Goal: Task Accomplishment & Management: Manage account settings

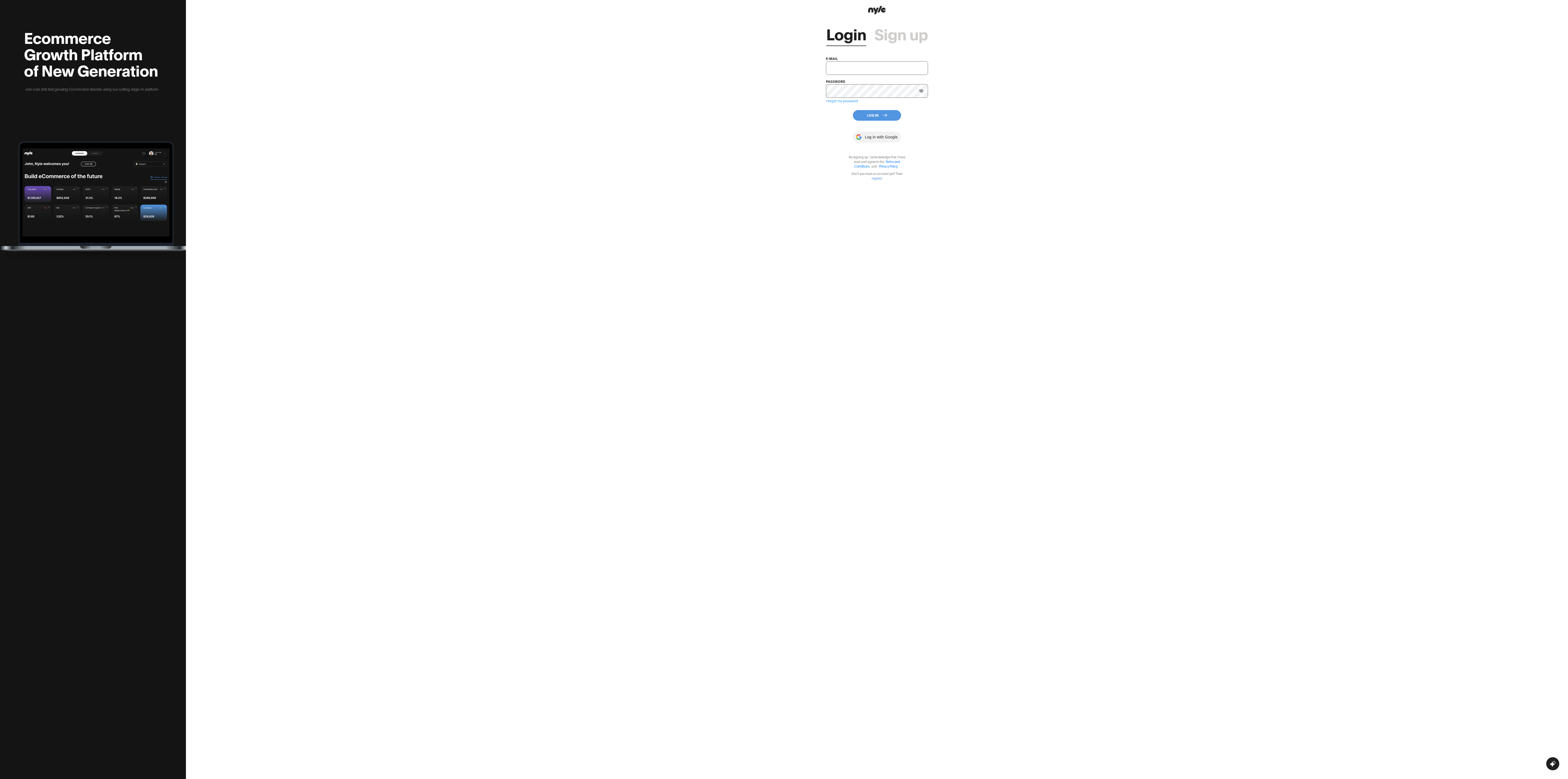
type input "[EMAIL_ADDRESS][PERSON_NAME]"
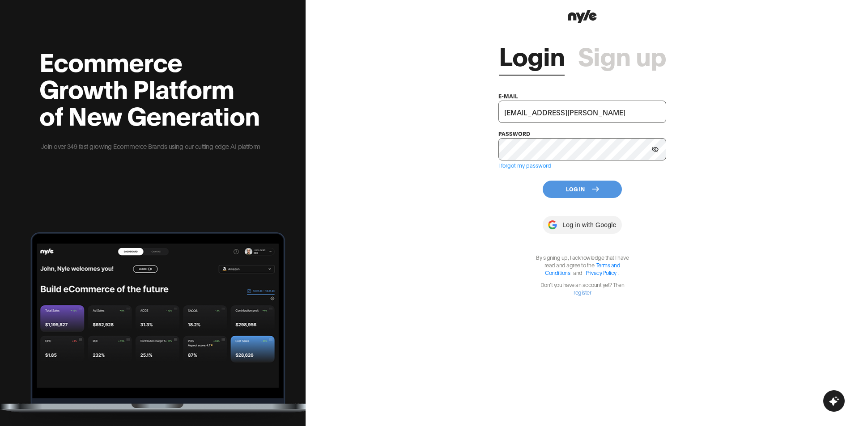
click at [575, 189] on button "Log In" at bounding box center [581, 189] width 79 height 17
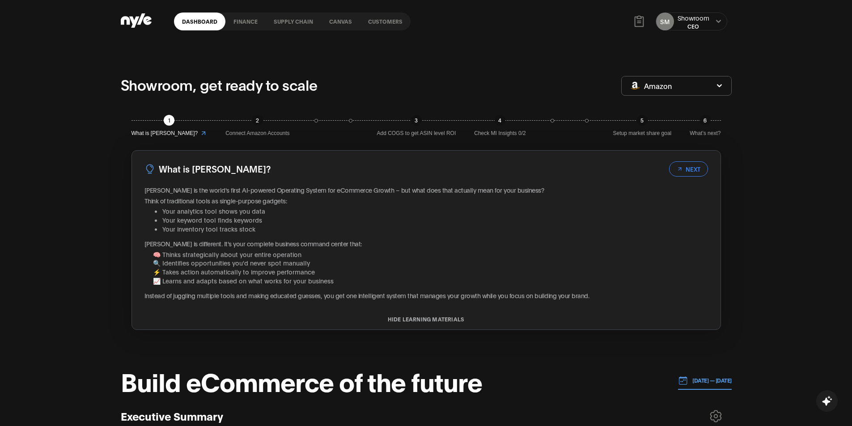
drag, startPoint x: 31, startPoint y: 119, endPoint x: 35, endPoint y: 115, distance: 5.7
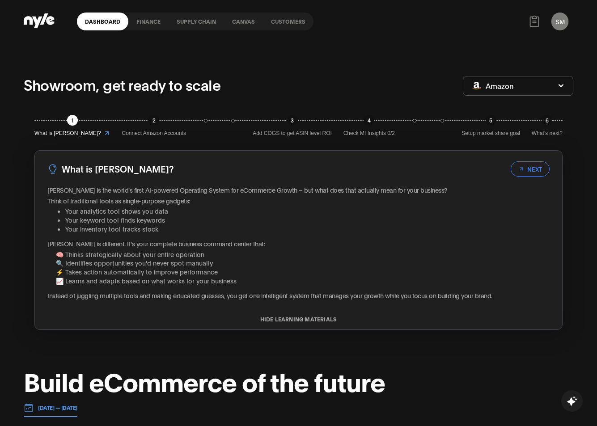
click at [136, 21] on link "finance" at bounding box center [148, 22] width 40 height 18
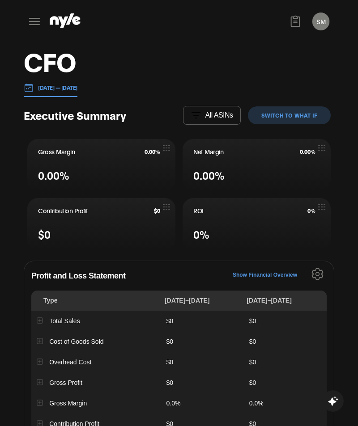
click at [304, 60] on header "CFO [DATE] — [DATE]" at bounding box center [179, 72] width 310 height 50
click at [37, 21] on icon at bounding box center [34, 21] width 11 height 7
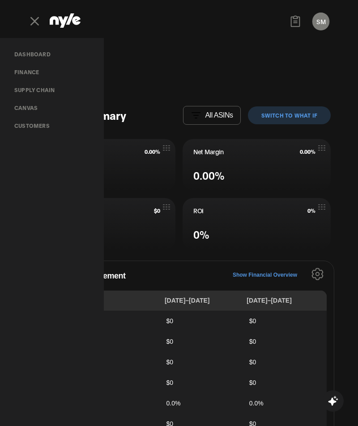
click at [38, 123] on link "Customers" at bounding box center [32, 126] width 50 height 18
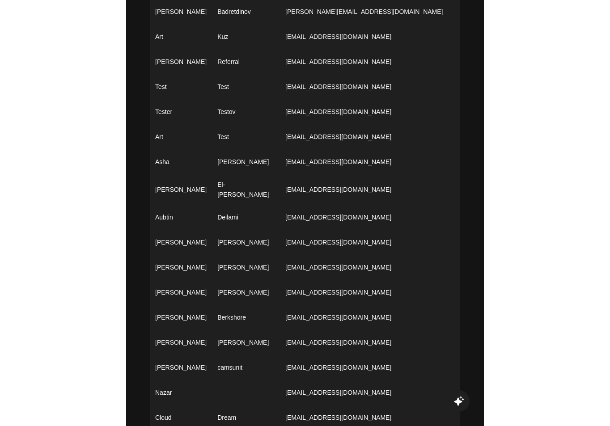
scroll to position [581, 0]
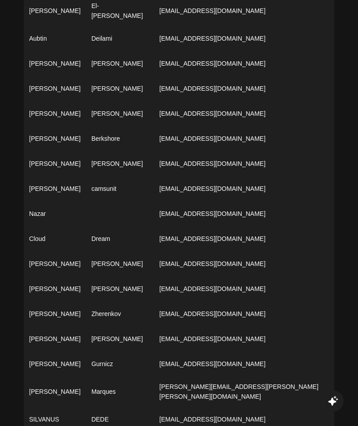
click at [216, 307] on td "[EMAIL_ADDRESS][DOMAIN_NAME]" at bounding box center [264, 313] width 220 height 25
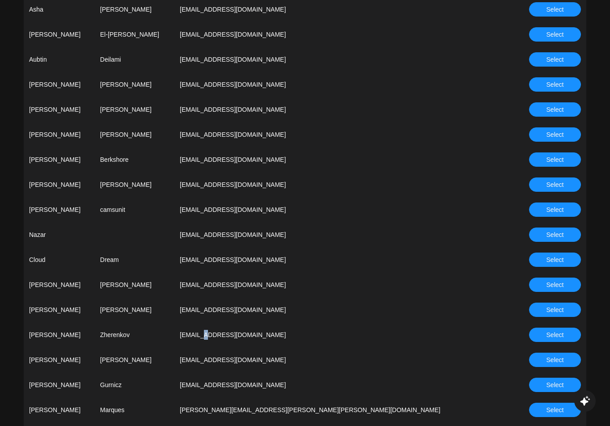
click at [569, 333] on button "Select" at bounding box center [555, 335] width 52 height 14
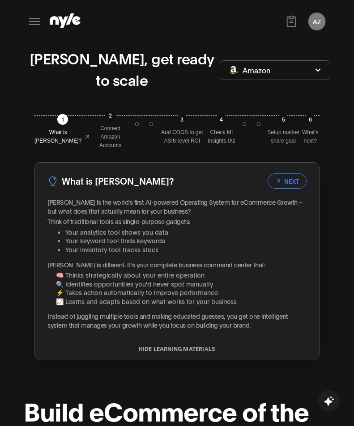
click at [311, 21] on button "AZ" at bounding box center [316, 22] width 17 height 18
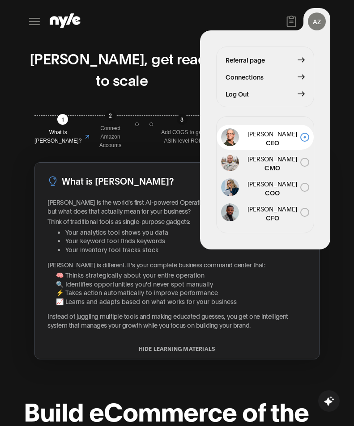
drag, startPoint x: 236, startPoint y: 97, endPoint x: 108, endPoint y: 13, distance: 152.7
click at [235, 97] on span "Log Out" at bounding box center [236, 94] width 23 height 10
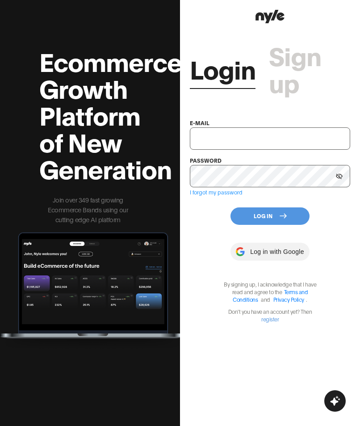
type input "[EMAIL_ADDRESS][PERSON_NAME]"
click at [256, 216] on button "Log In" at bounding box center [270, 216] width 79 height 17
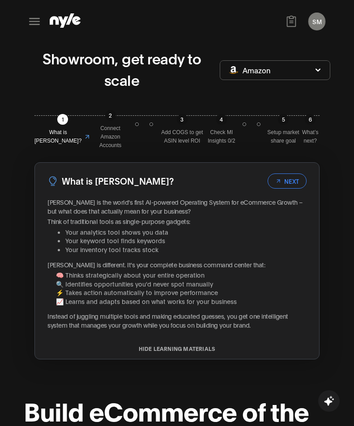
click at [33, 19] on icon at bounding box center [34, 21] width 11 height 7
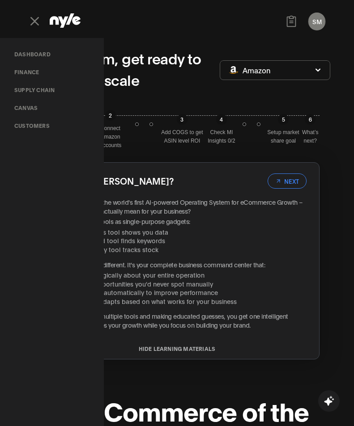
click at [31, 123] on link "Customers" at bounding box center [32, 126] width 50 height 18
